Goal: Check status: Check status

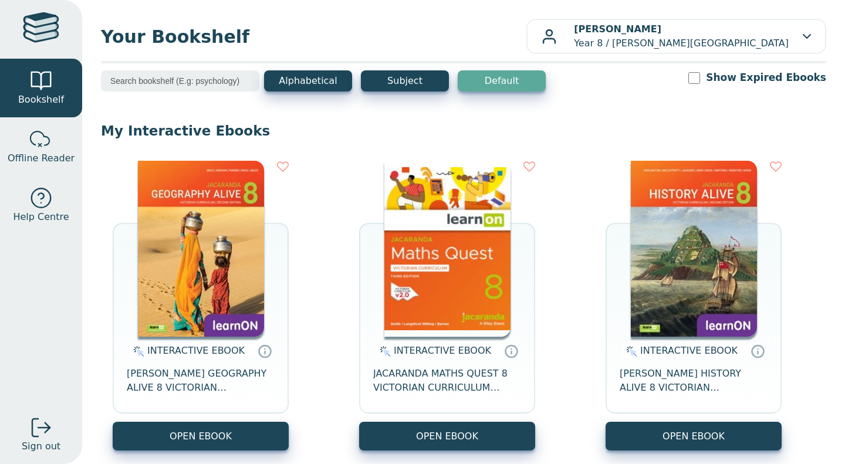
click at [464, 216] on img at bounding box center [447, 249] width 126 height 176
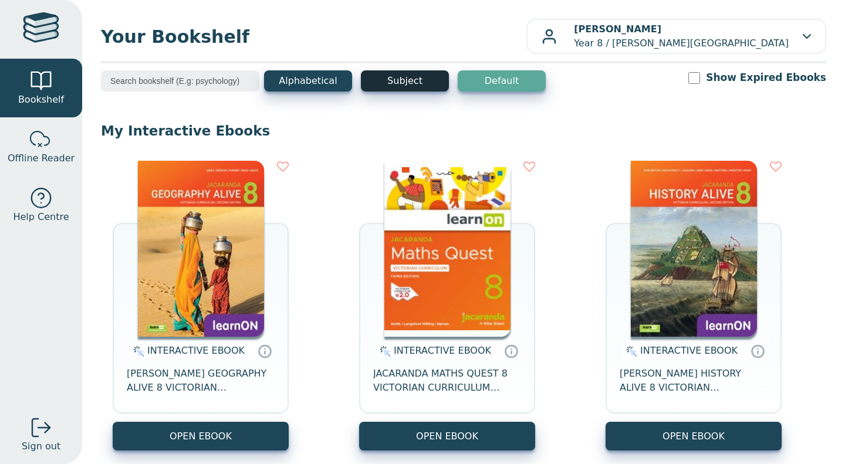
click at [415, 86] on button "Subject" at bounding box center [405, 80] width 88 height 21
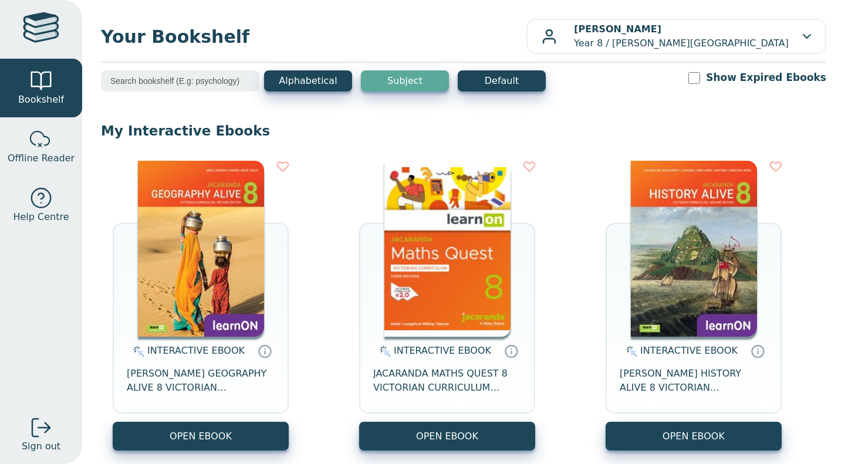
click at [429, 77] on button "Subject" at bounding box center [405, 80] width 88 height 21
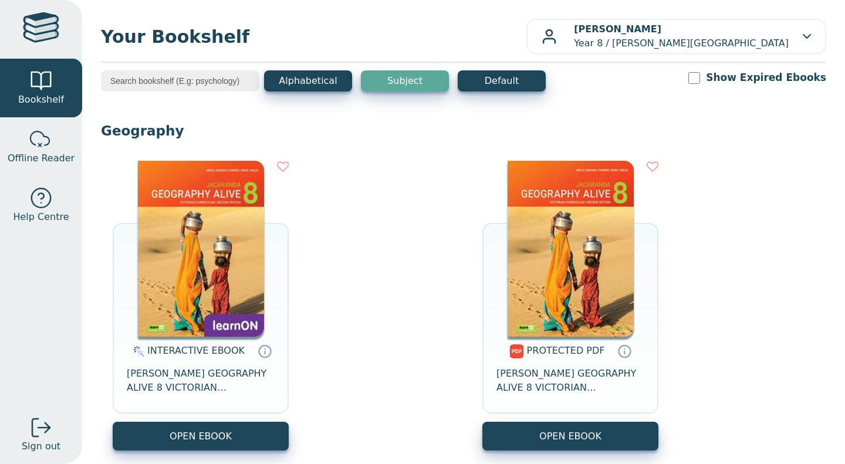
click at [700, 77] on input "Show Expired Ebooks" at bounding box center [694, 78] width 12 height 12
checkbox input "true"
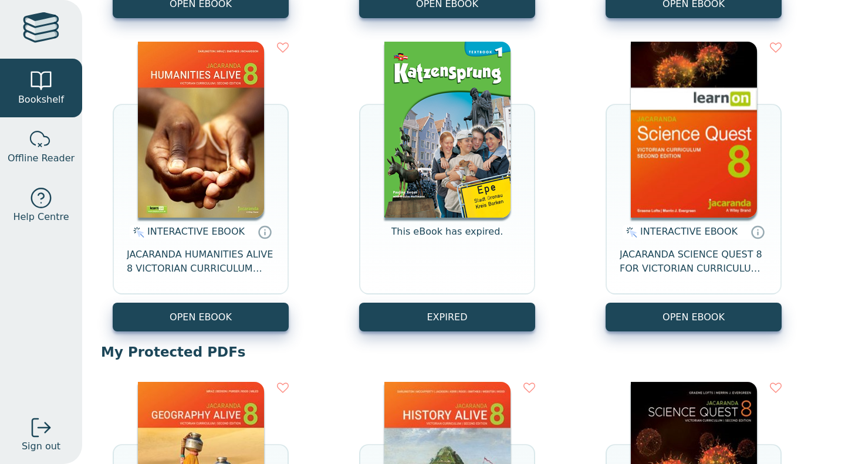
scroll to position [434, 0]
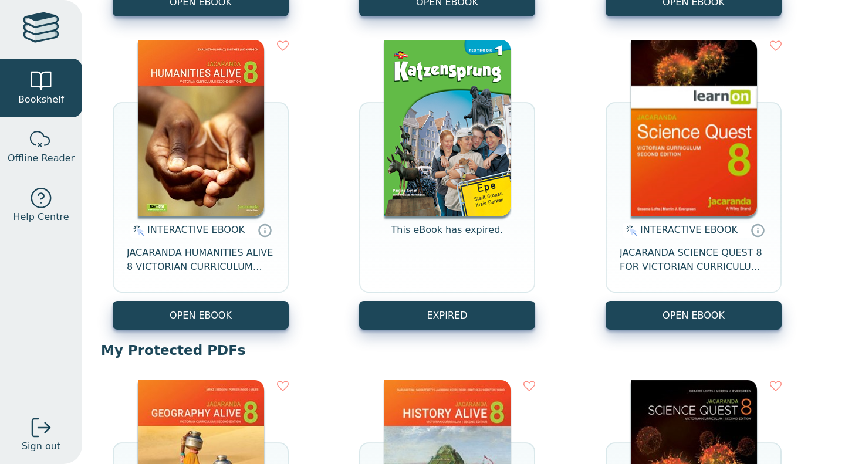
click at [524, 316] on button "EXPIRED" at bounding box center [447, 315] width 176 height 29
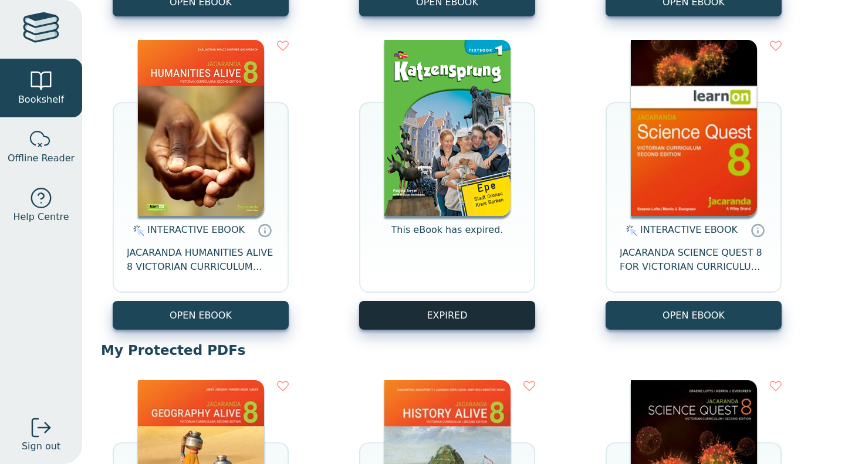
click at [476, 149] on img at bounding box center [447, 128] width 126 height 176
click at [515, 307] on button "EXPIRED" at bounding box center [447, 315] width 176 height 29
click at [493, 116] on img at bounding box center [447, 128] width 126 height 176
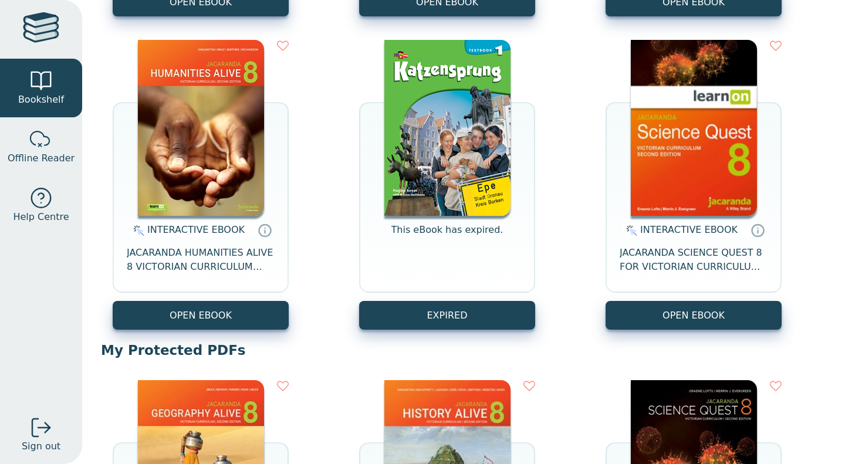
click at [497, 120] on img at bounding box center [447, 128] width 126 height 176
click at [498, 124] on img at bounding box center [447, 128] width 126 height 176
click at [505, 117] on img at bounding box center [447, 128] width 126 height 176
